Goal: Information Seeking & Learning: Check status

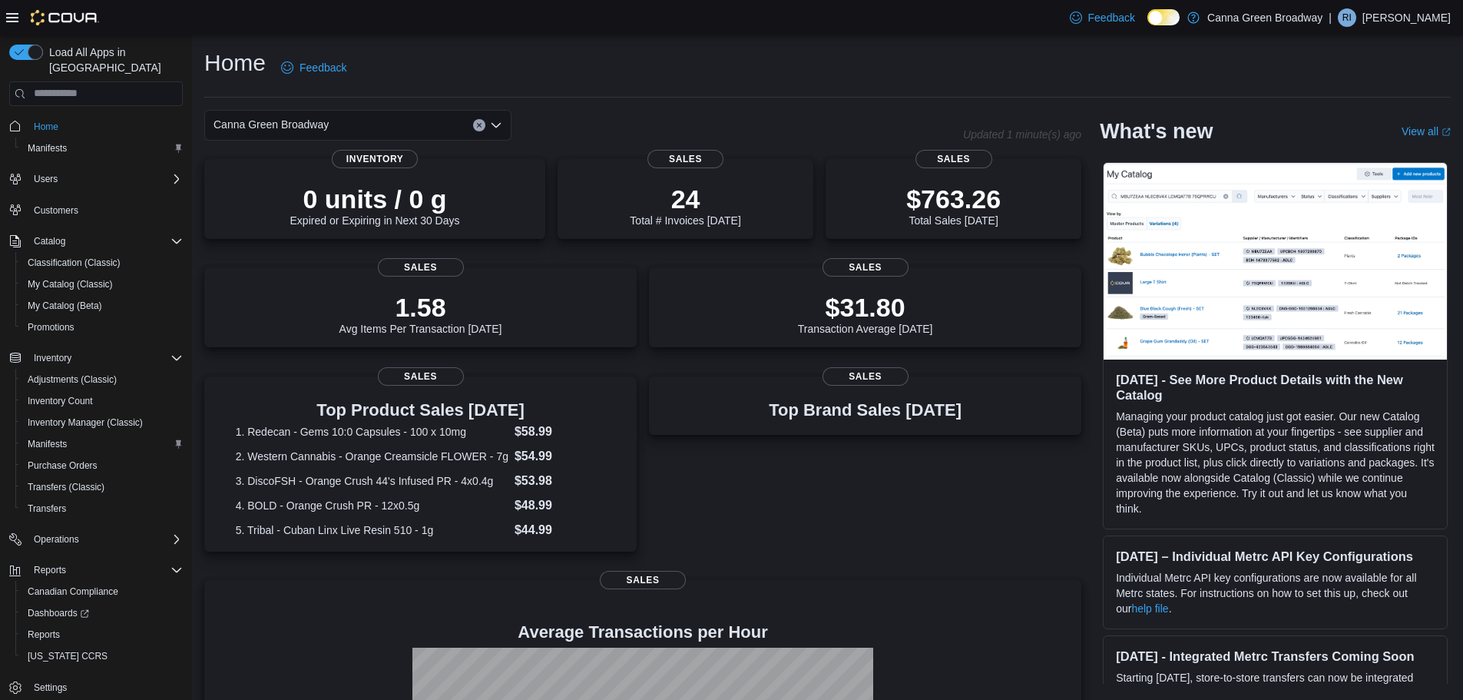
click at [931, 82] on div "Home Feedback" at bounding box center [827, 68] width 1246 height 40
click at [962, 184] on p "$763.26" at bounding box center [953, 197] width 94 height 31
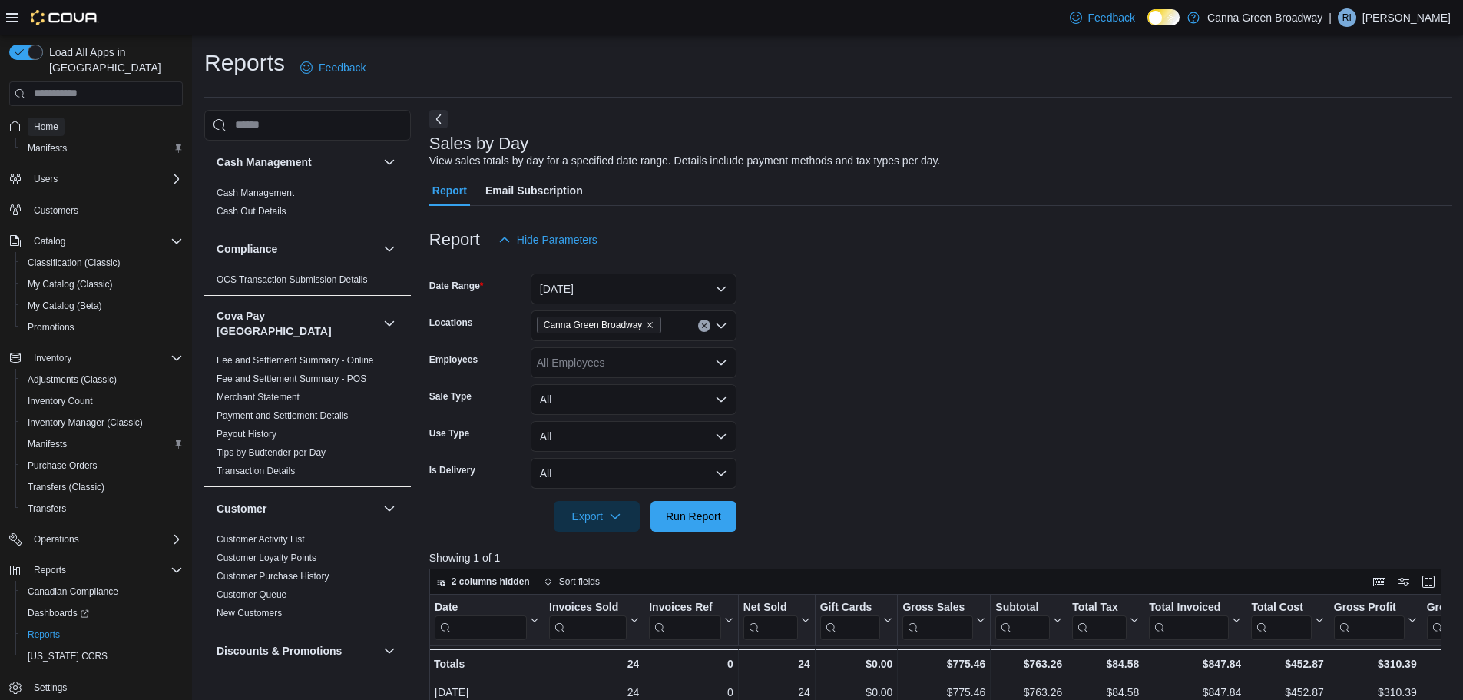
click at [43, 121] on span "Home" at bounding box center [46, 127] width 25 height 12
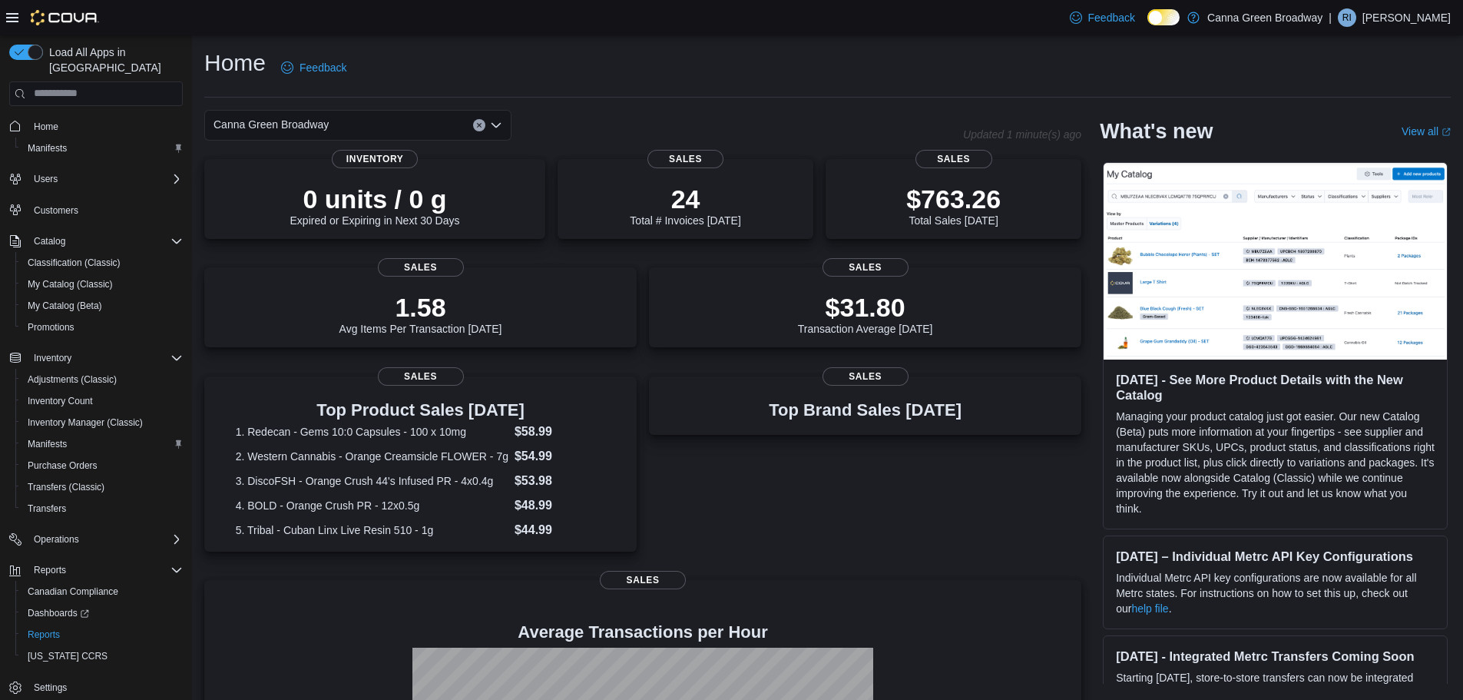
click at [726, 59] on div "Home Feedback" at bounding box center [827, 68] width 1246 height 40
drag, startPoint x: 1440, startPoint y: 1, endPoint x: 1130, endPoint y: 73, distance: 318.5
click at [1130, 73] on div "Home Feedback" at bounding box center [827, 68] width 1246 height 40
click at [1161, 88] on div "Home Feedback" at bounding box center [827, 73] width 1246 height 50
click at [980, 65] on div "Home Feedback" at bounding box center [827, 68] width 1246 height 40
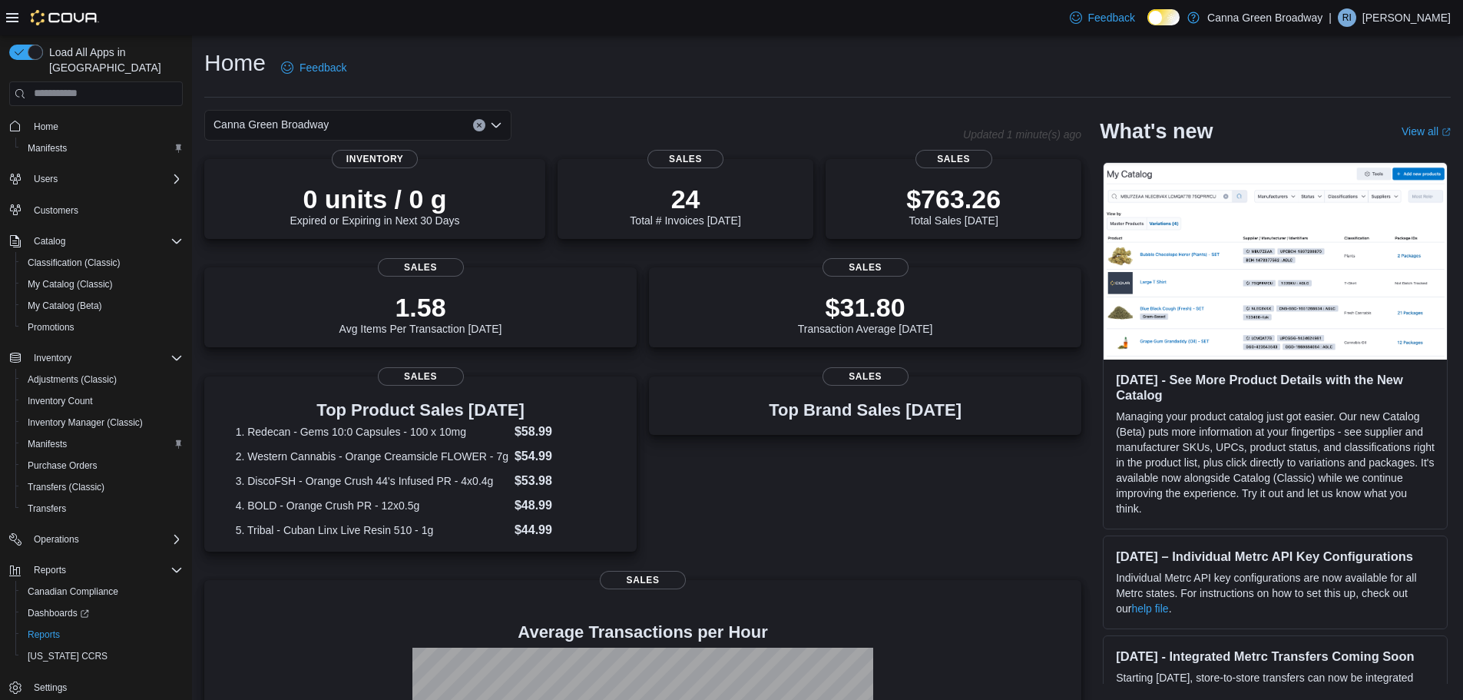
click at [981, 65] on div "Home Feedback" at bounding box center [827, 68] width 1246 height 40
click at [743, 61] on div "Home Feedback" at bounding box center [827, 68] width 1246 height 40
click at [1004, 54] on div "Home Feedback" at bounding box center [827, 68] width 1246 height 40
drag, startPoint x: 1004, startPoint y: 68, endPoint x: 721, endPoint y: 76, distance: 283.5
click at [1004, 68] on div "Home Feedback" at bounding box center [827, 68] width 1246 height 40
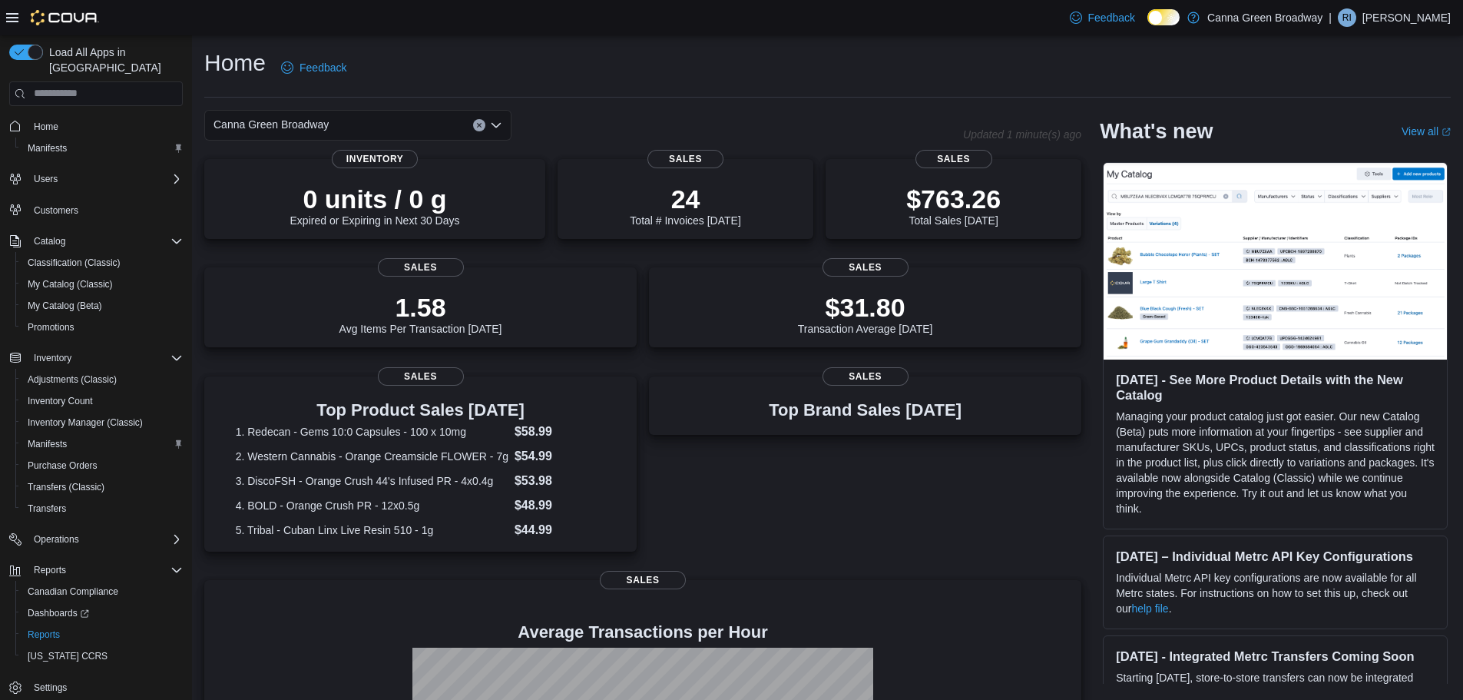
click at [649, 72] on div "Home Feedback" at bounding box center [827, 68] width 1246 height 40
click at [750, 61] on div "Home Feedback" at bounding box center [827, 68] width 1246 height 40
click at [1001, 63] on div "Home Feedback" at bounding box center [827, 68] width 1246 height 40
click at [726, 79] on div "Home Feedback" at bounding box center [827, 68] width 1246 height 40
click at [864, 63] on div "Home Feedback" at bounding box center [827, 68] width 1246 height 40
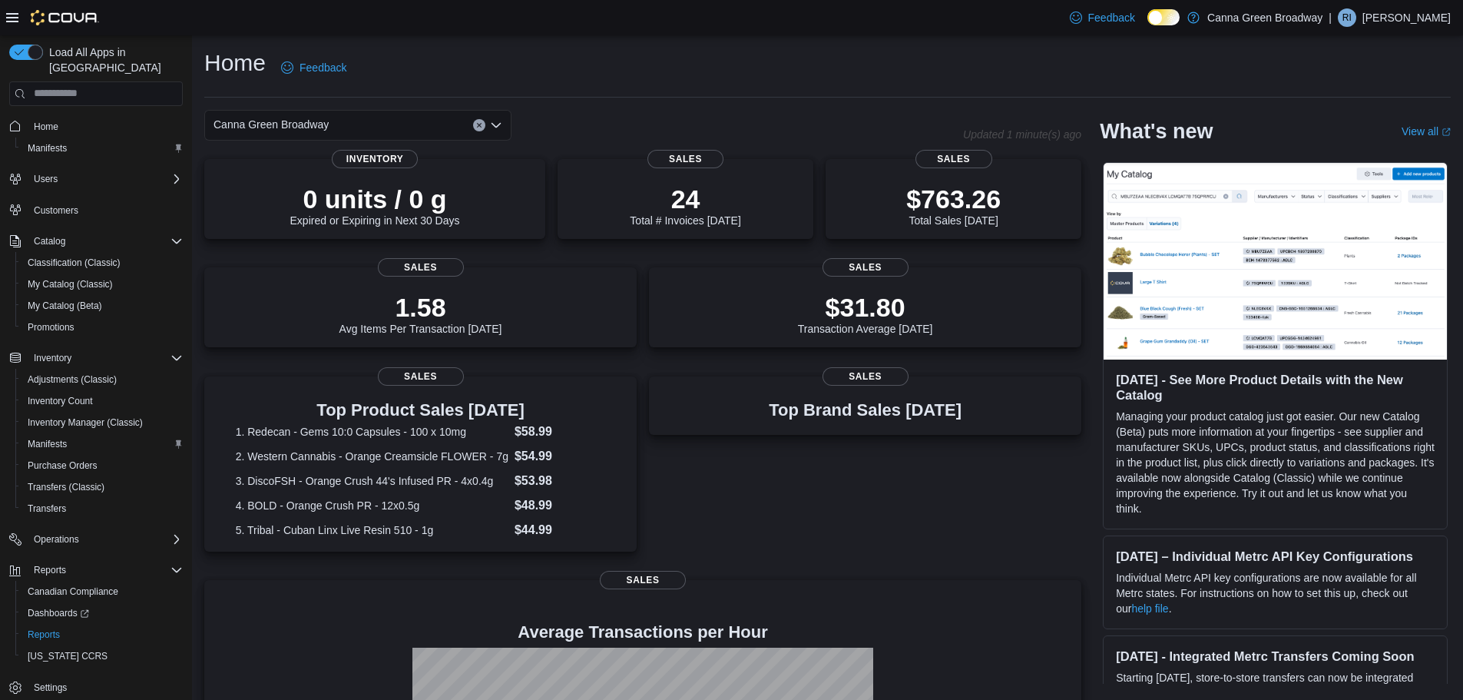
click at [878, 95] on div "Home Feedback" at bounding box center [827, 73] width 1246 height 50
click at [852, 76] on div "Home Feedback" at bounding box center [827, 68] width 1246 height 40
click at [915, 79] on div "Home Feedback" at bounding box center [827, 68] width 1246 height 40
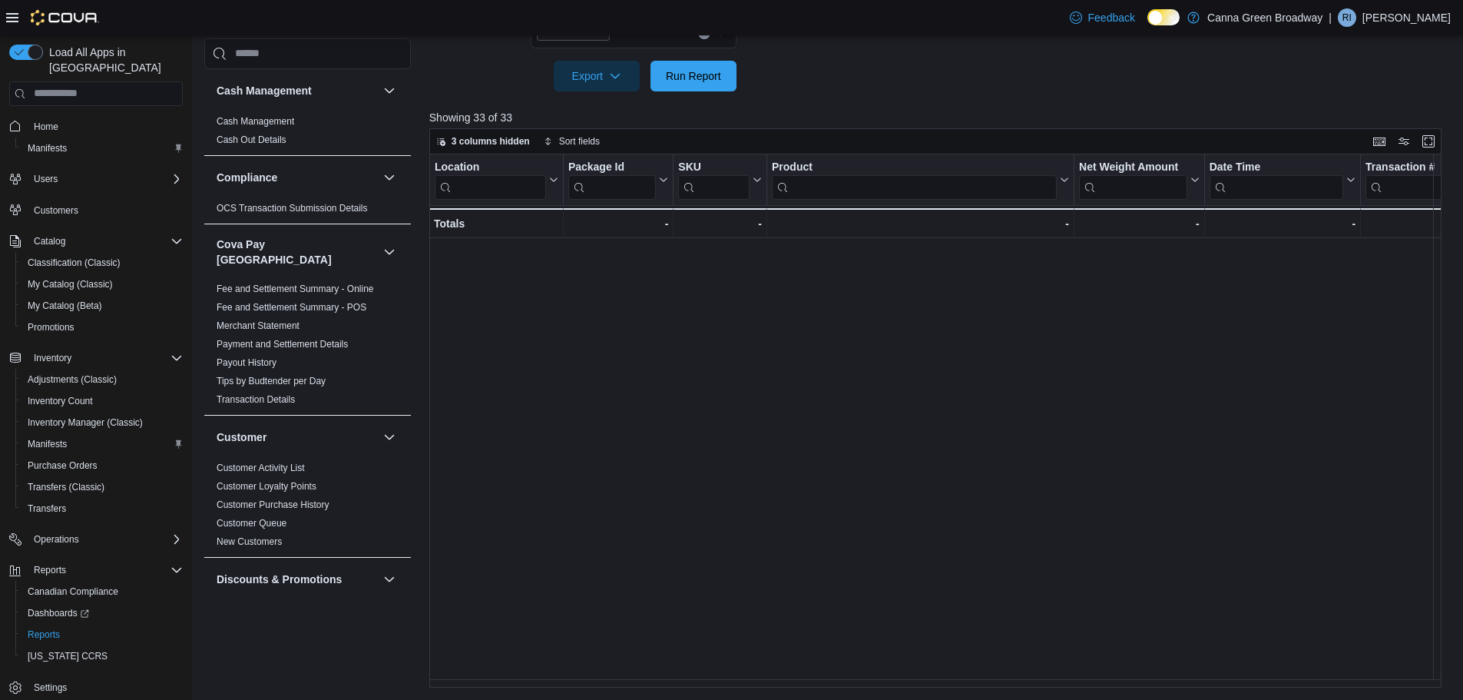
scroll to position [0, 1337]
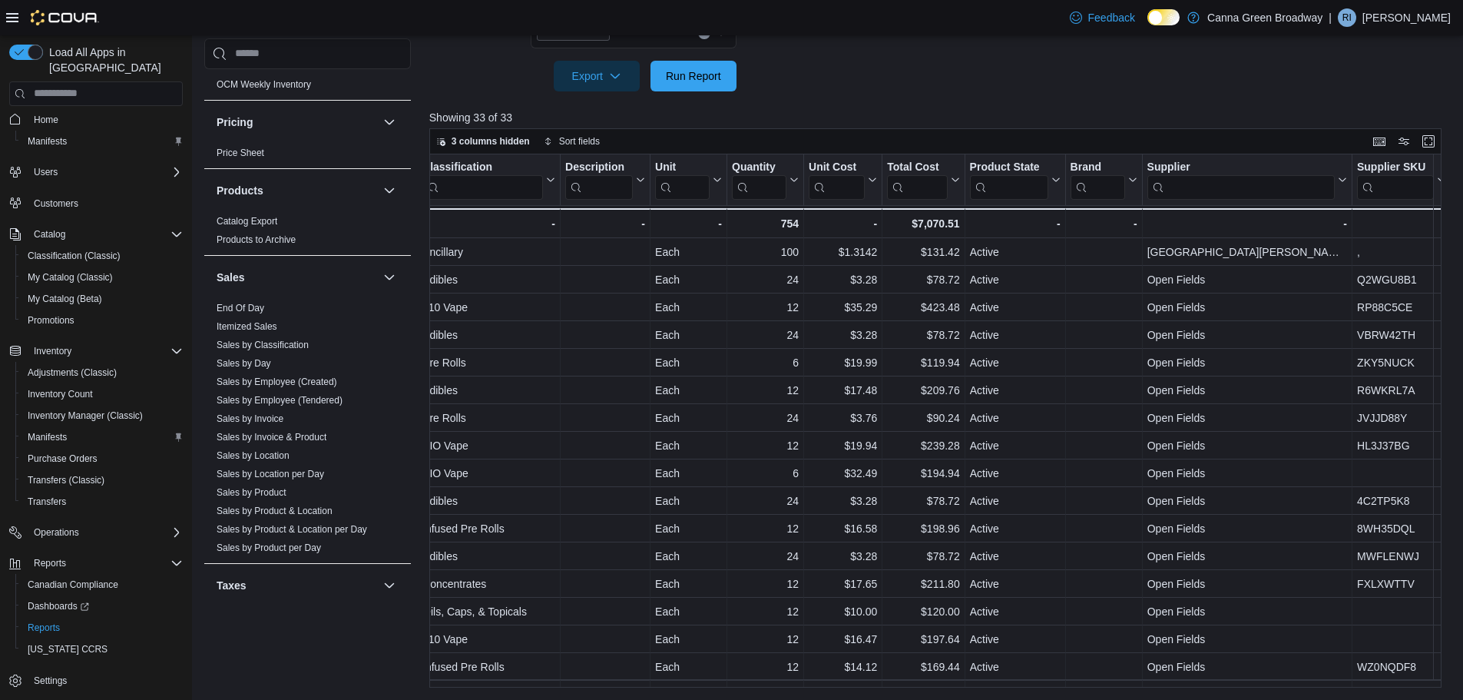
click at [981, 102] on div at bounding box center [940, 100] width 1023 height 18
click at [998, 91] on div at bounding box center [940, 100] width 1023 height 18
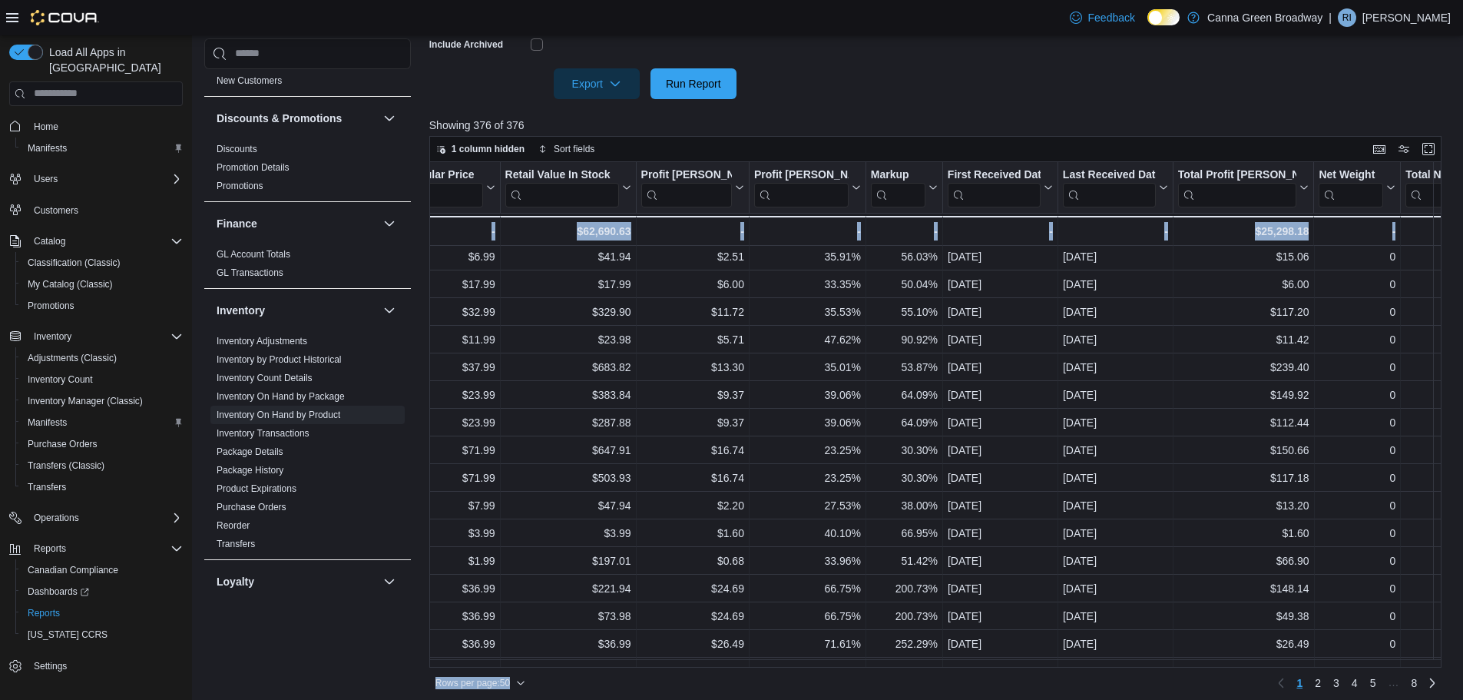
scroll to position [502, 0]
